Goal: Information Seeking & Learning: Learn about a topic

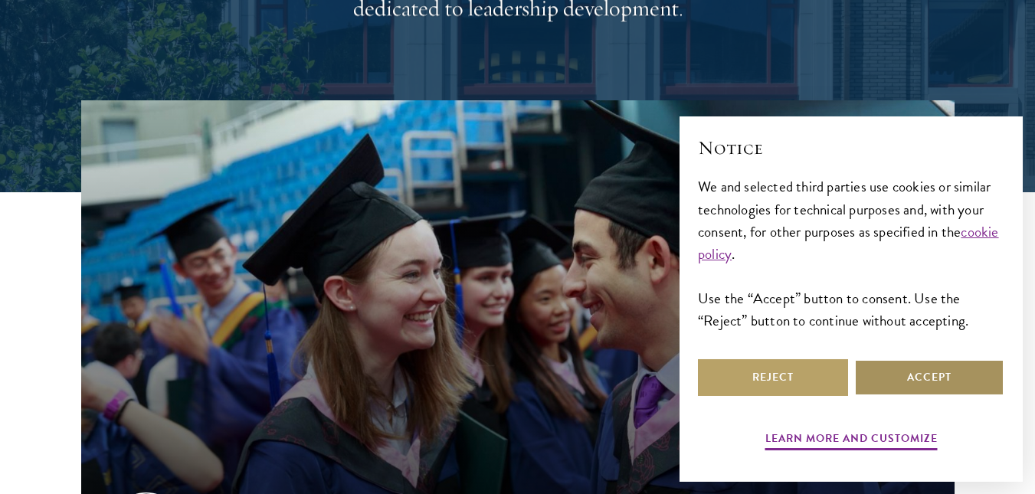
click at [920, 383] on button "Accept" at bounding box center [929, 377] width 150 height 37
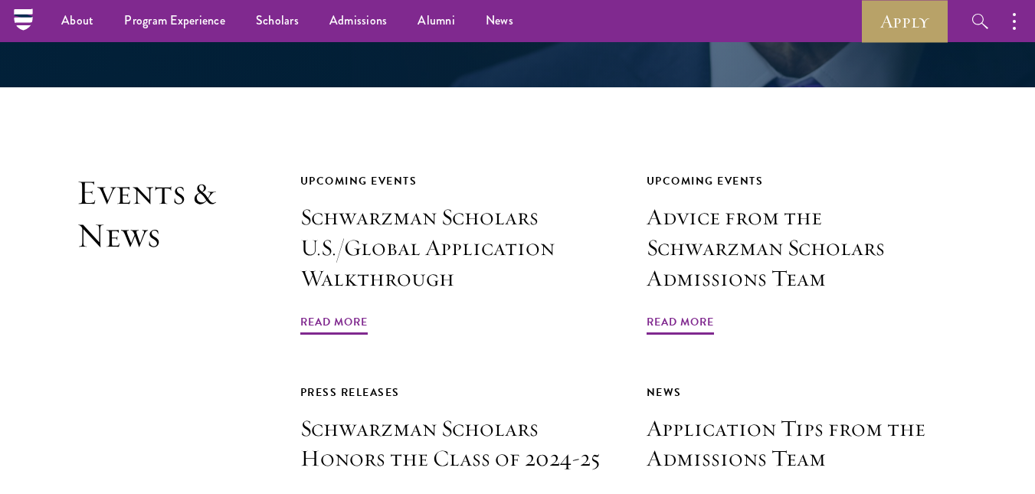
scroll to position [3381, 0]
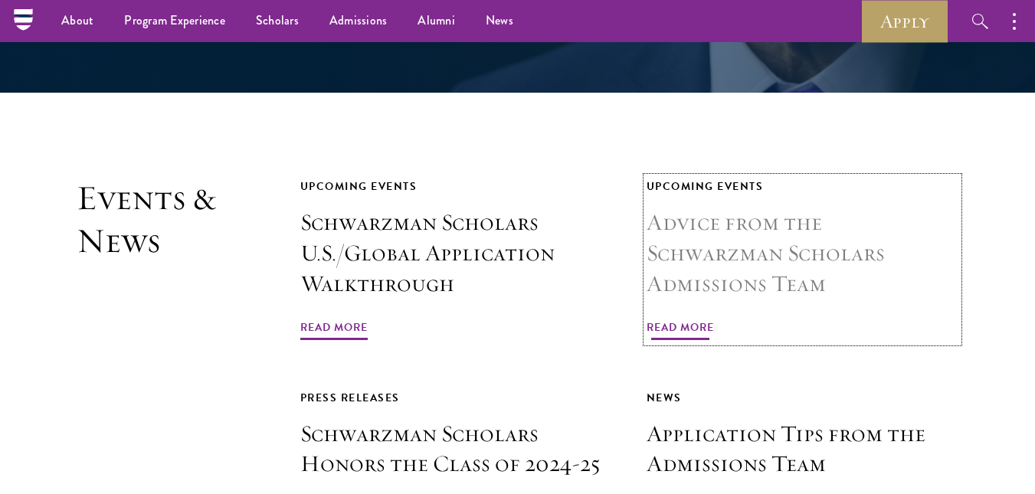
click at [646, 318] on span "Read More" at bounding box center [679, 330] width 67 height 24
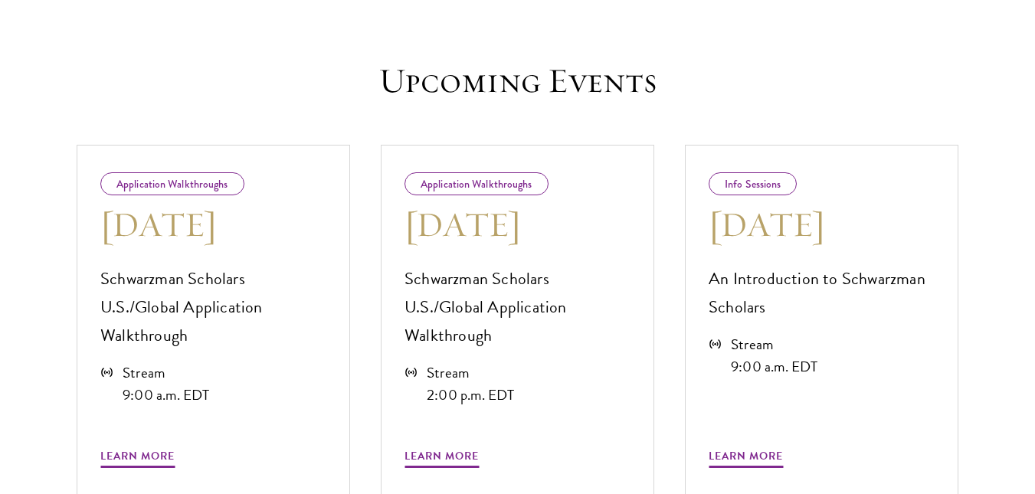
scroll to position [689, 0]
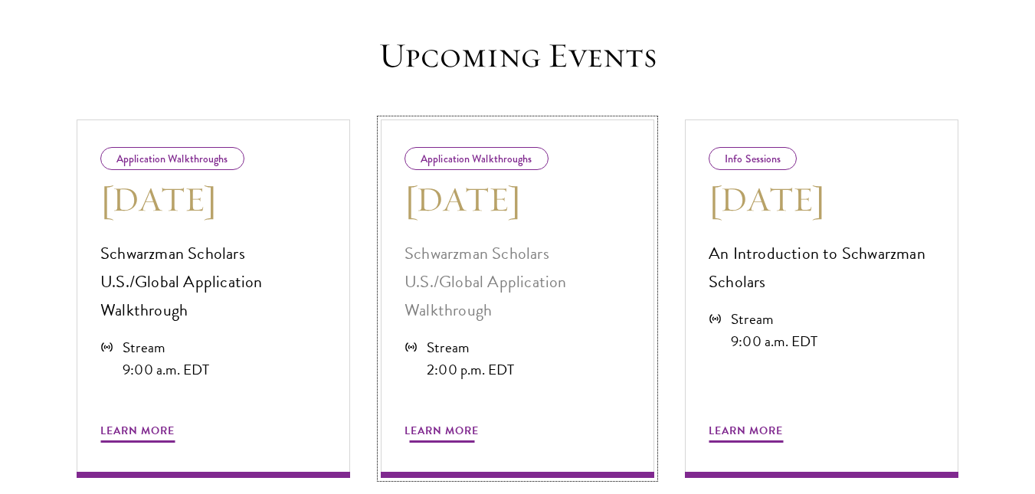
click at [441, 421] on span "Learn More" at bounding box center [441, 433] width 74 height 24
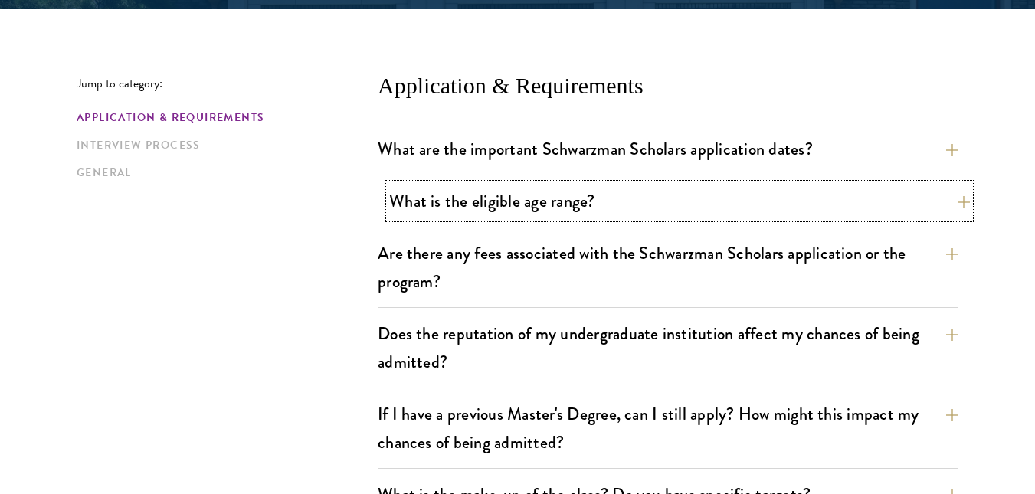
click at [941, 209] on button "What is the eligible age range?" at bounding box center [679, 201] width 581 height 34
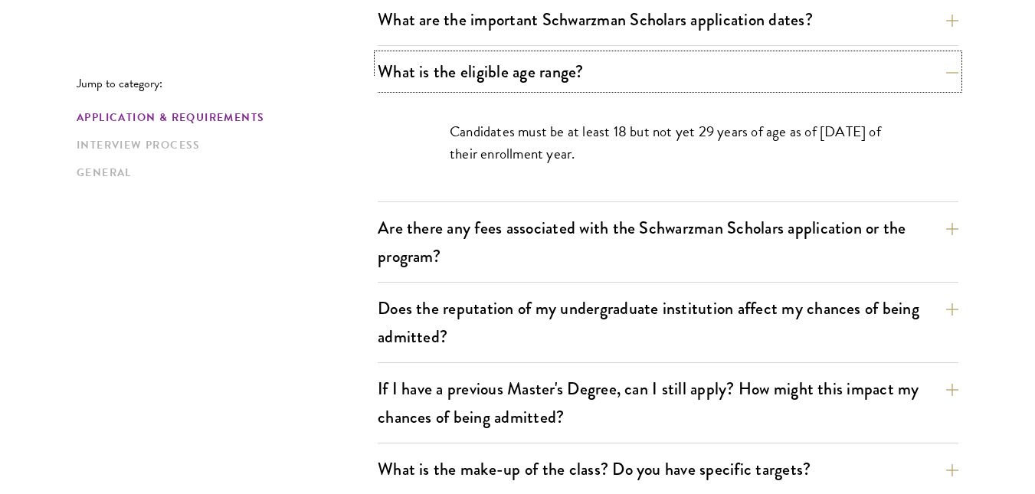
scroll to position [536, 0]
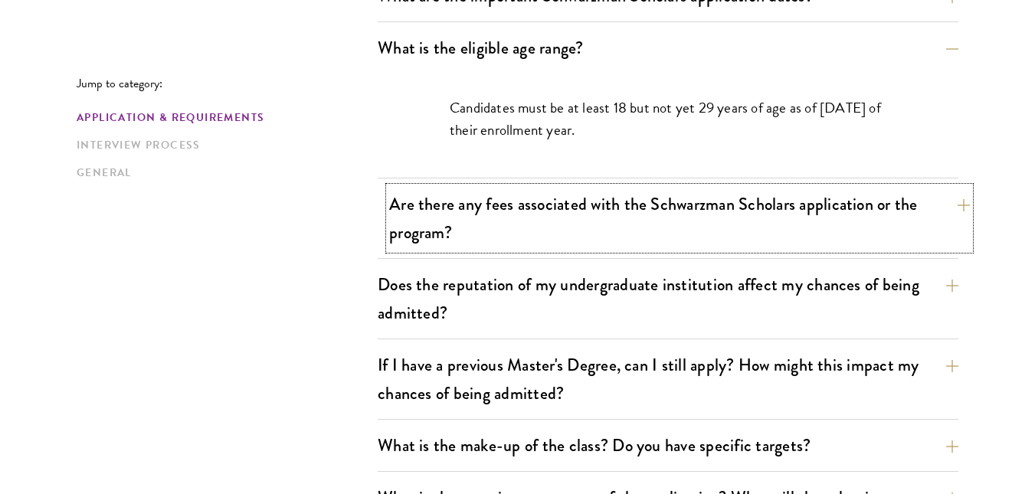
click at [769, 225] on button "Are there any fees associated with the Schwarzman Scholars application or the p…" at bounding box center [679, 218] width 581 height 63
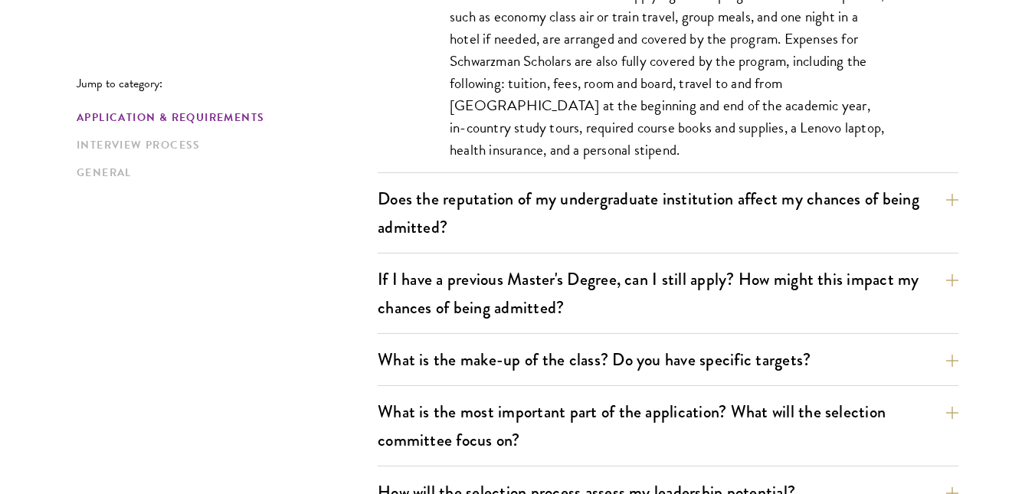
scroll to position [766, 0]
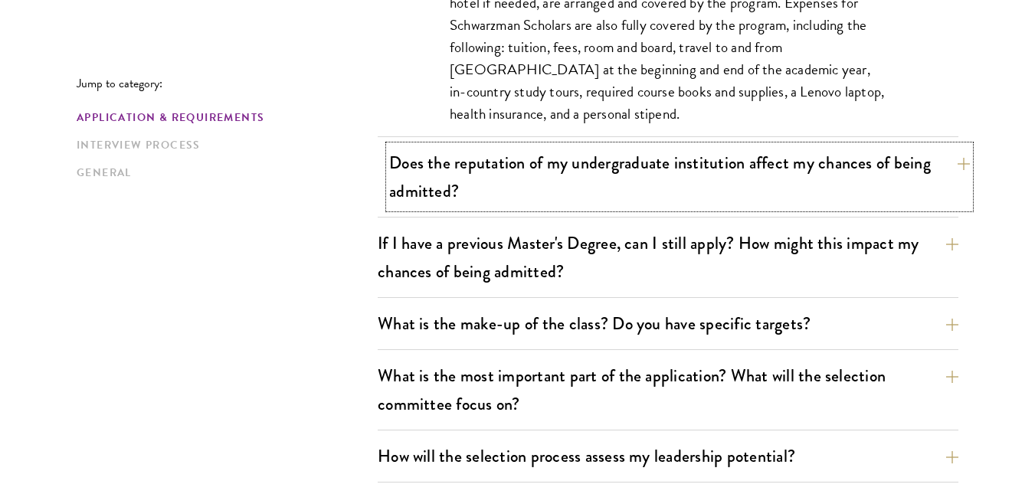
click at [859, 185] on button "Does the reputation of my undergraduate institution affect my chances of being …" at bounding box center [679, 177] width 581 height 63
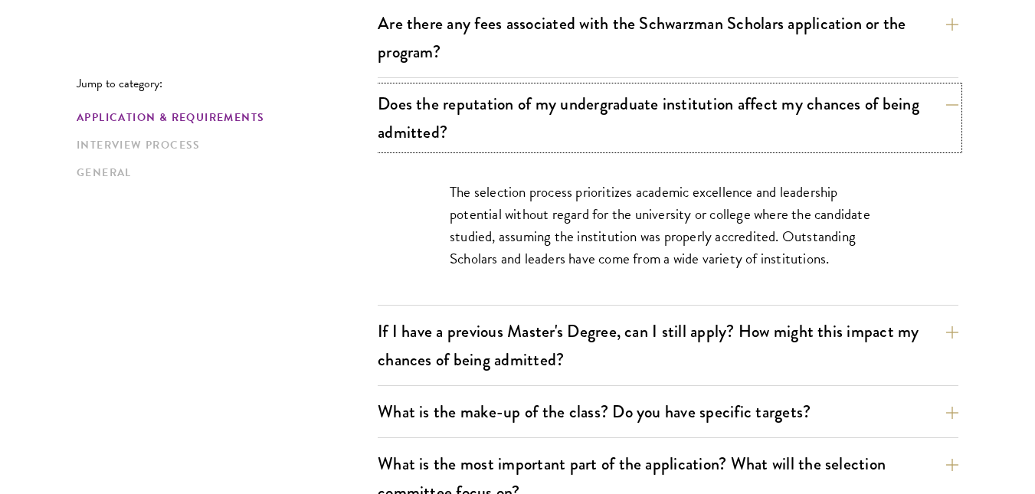
scroll to position [689, 0]
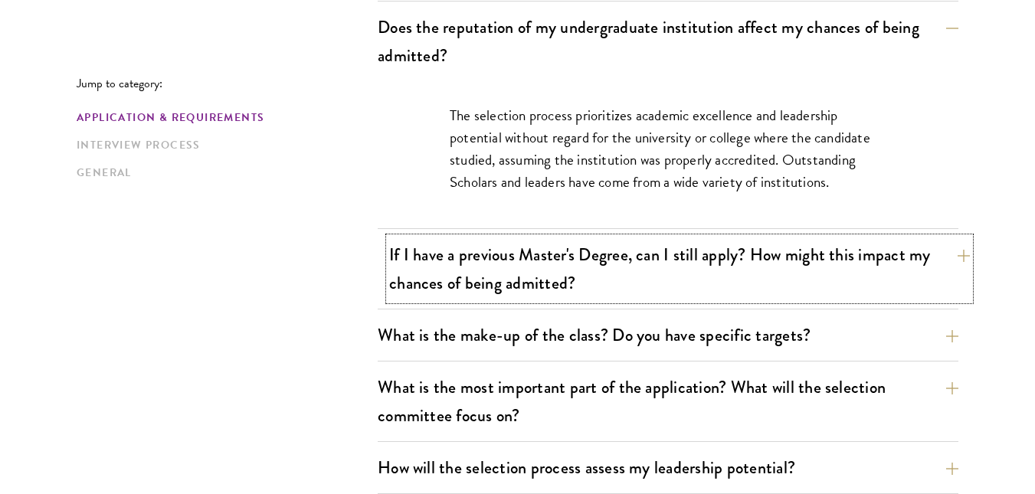
click at [460, 300] on button "If I have a previous Master's Degree, can I still apply? How might this impact …" at bounding box center [679, 268] width 581 height 63
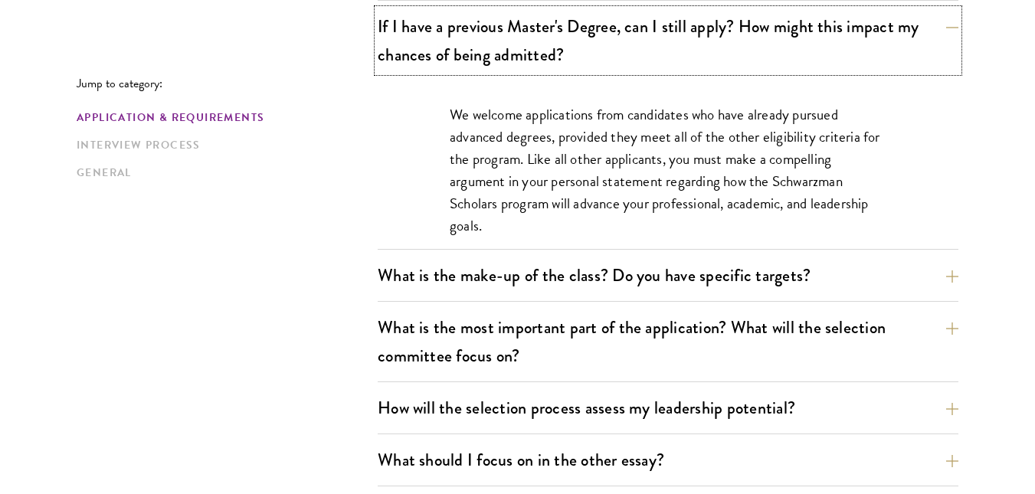
scroll to position [842, 0]
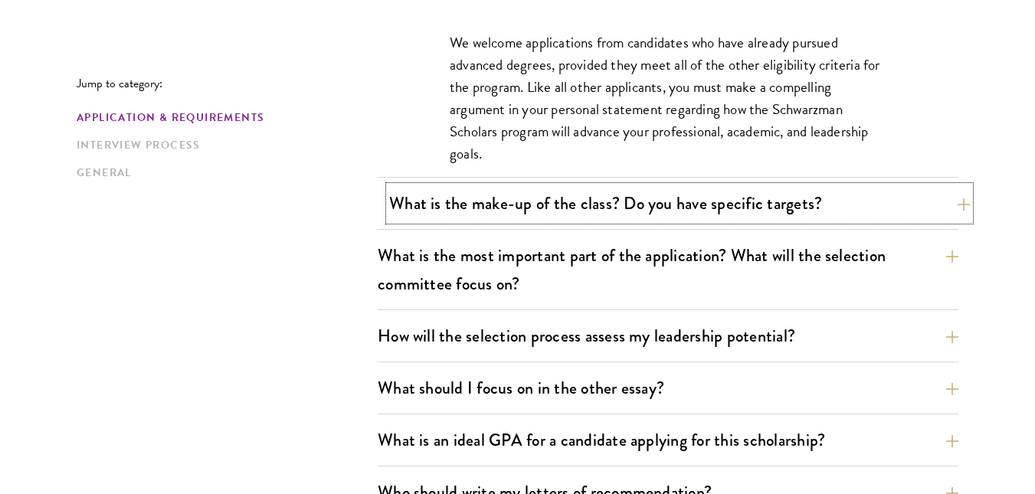
click at [496, 221] on button "What is the make-up of the class? Do you have specific targets?" at bounding box center [679, 203] width 581 height 34
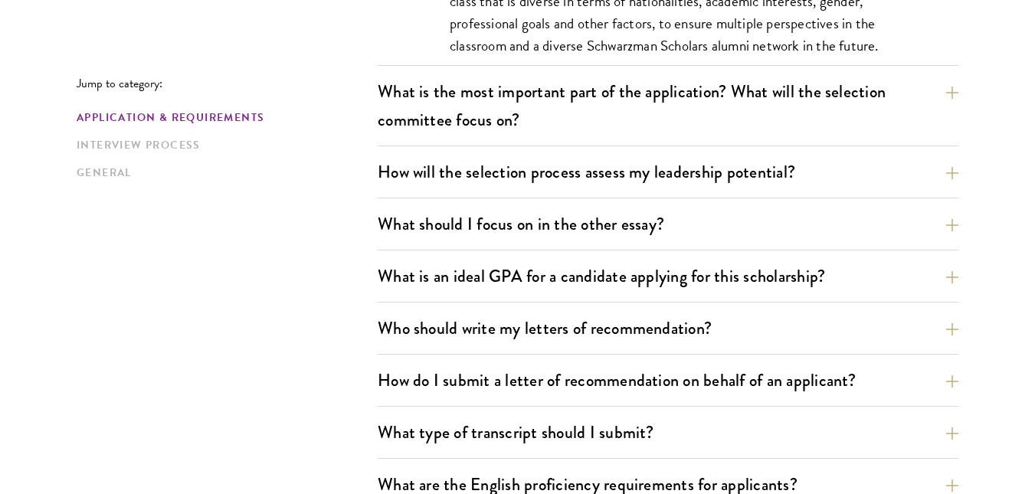
scroll to position [1149, 0]
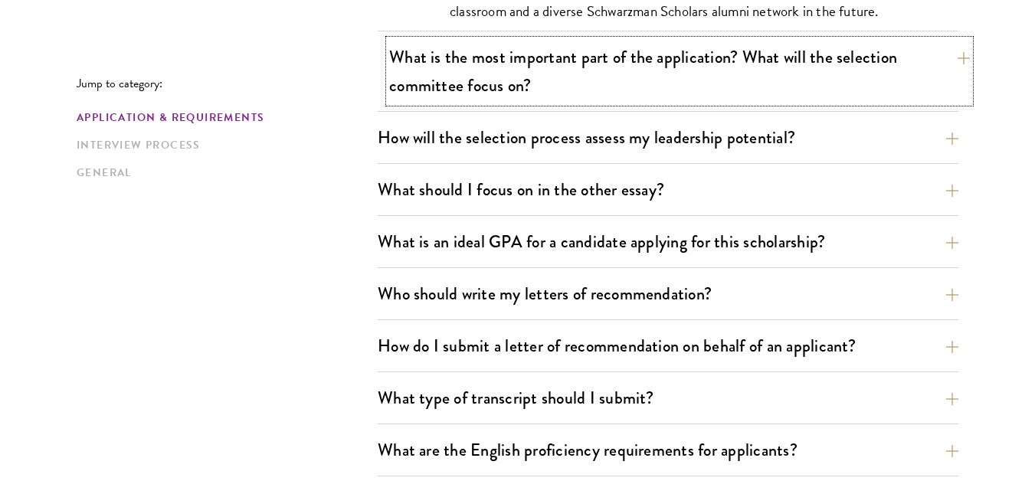
click at [667, 98] on button "What is the most important part of the application? What will the selection com…" at bounding box center [679, 71] width 581 height 63
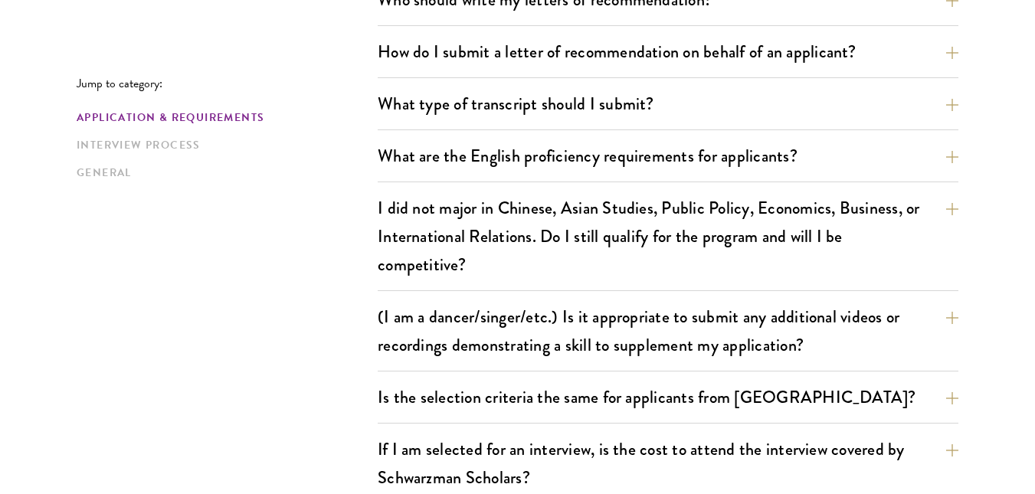
scroll to position [1455, 0]
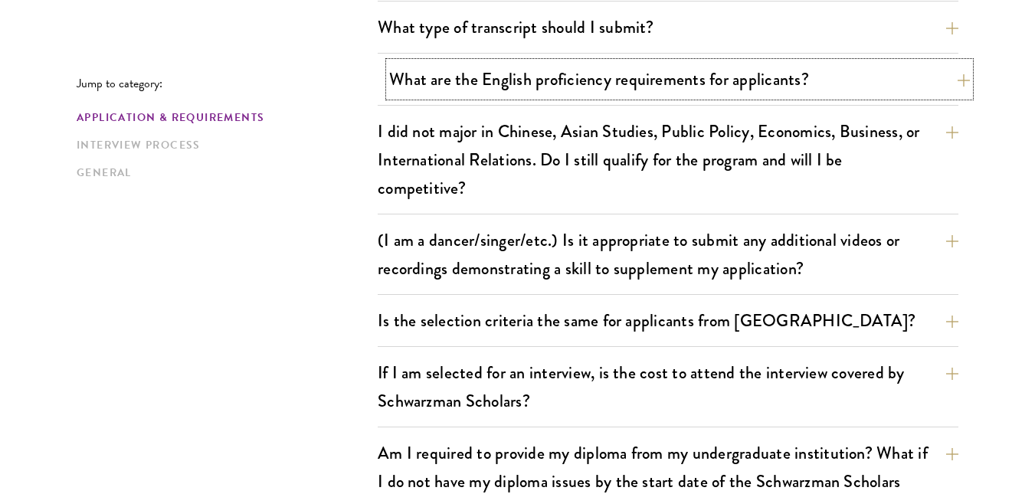
click at [842, 96] on button "What are the English proficiency requirements for applicants?" at bounding box center [679, 79] width 581 height 34
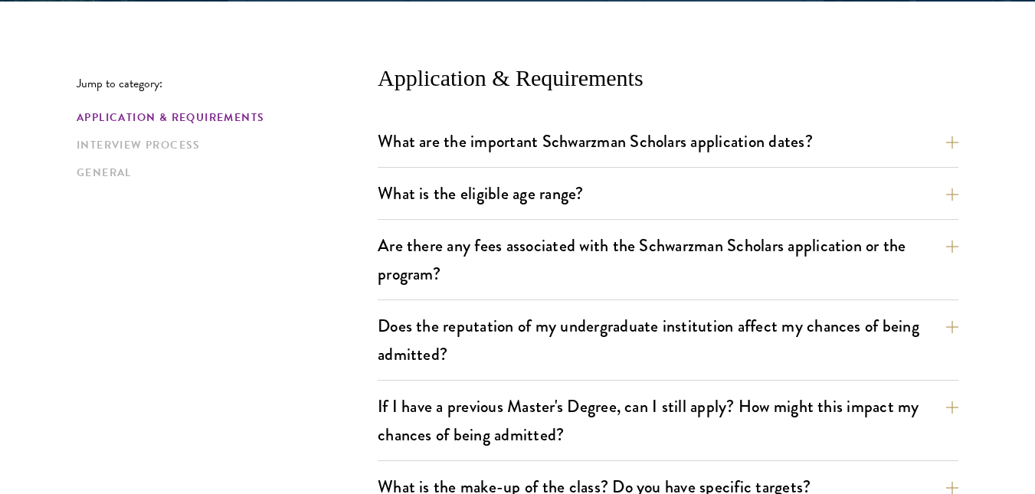
scroll to position [0, 0]
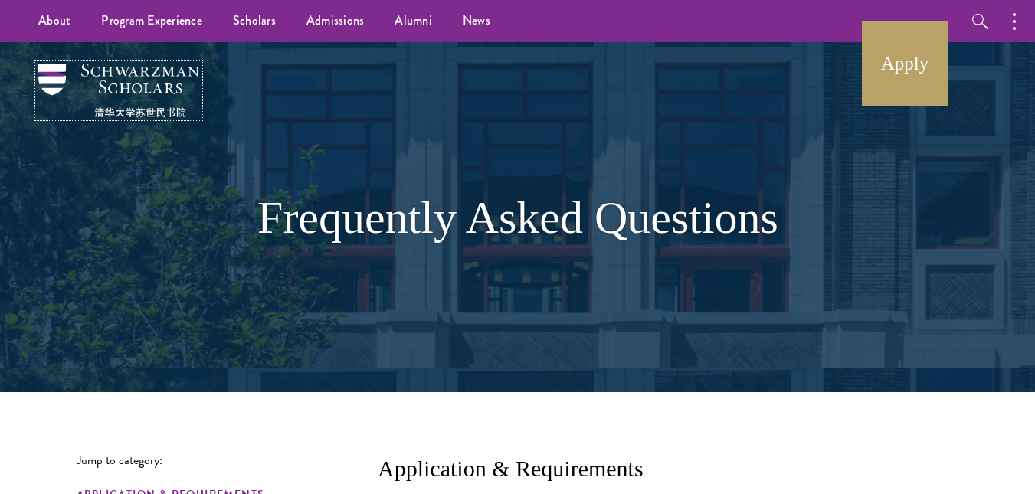
click at [116, 70] on img at bounding box center [118, 91] width 161 height 54
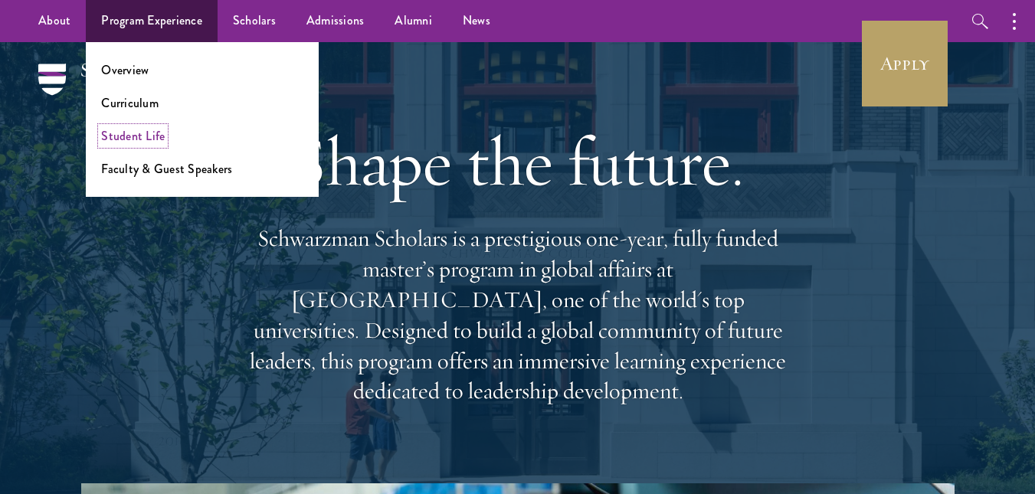
click at [123, 139] on link "Student Life" at bounding box center [133, 136] width 64 height 18
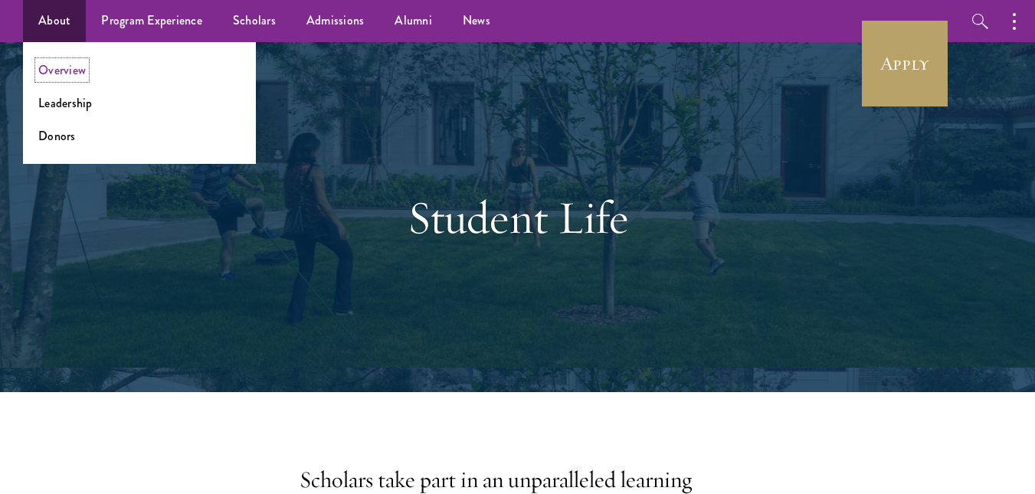
click at [53, 66] on link "Overview" at bounding box center [61, 70] width 47 height 18
